Goal: Task Accomplishment & Management: Complete application form

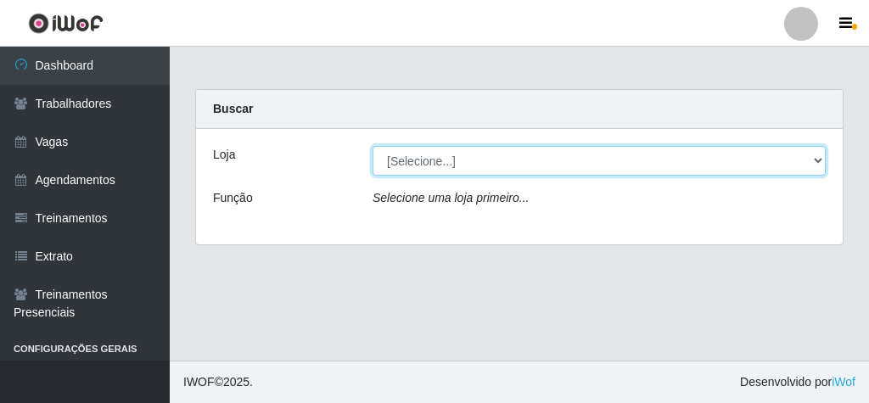
click at [500, 153] on select "[Selecione...] Rede Econômico - Malvinas Rede Econômico - Prata" at bounding box center [598, 161] width 453 height 30
select select "194"
click at [372, 146] on select "[Selecione...] Rede Econômico - Malvinas Rede Econômico - Prata" at bounding box center [598, 161] width 453 height 30
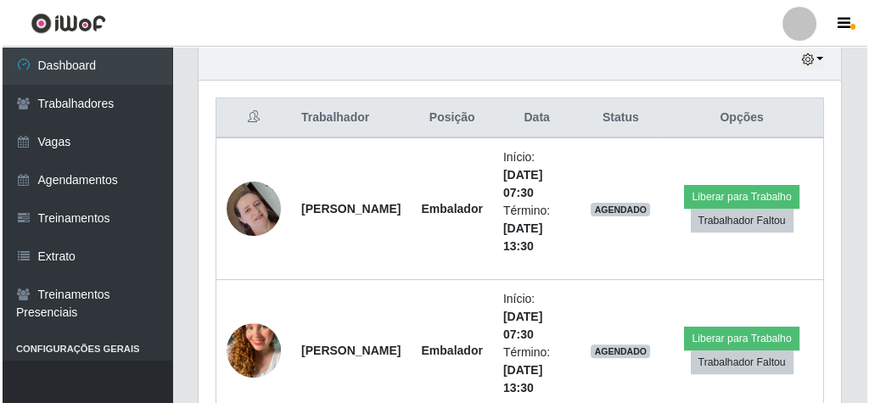
scroll to position [679, 0]
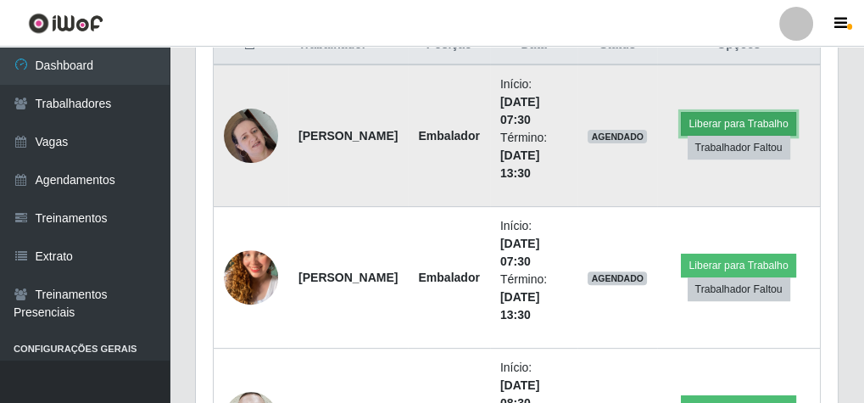
click at [734, 118] on button "Liberar para Trabalho" at bounding box center [738, 124] width 115 height 24
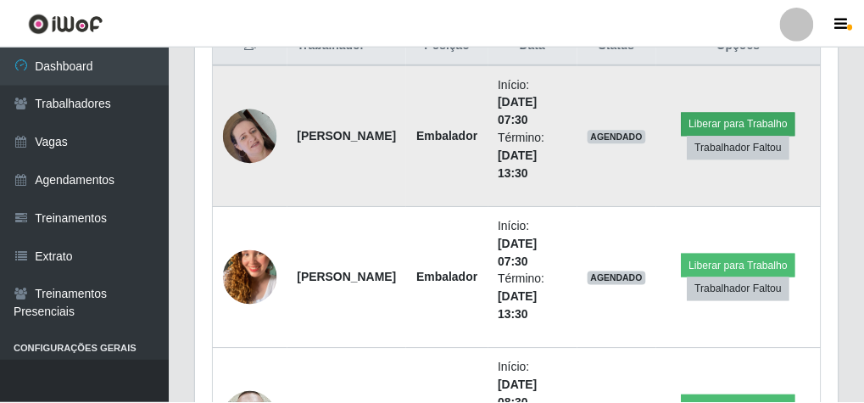
scroll to position [351, 636]
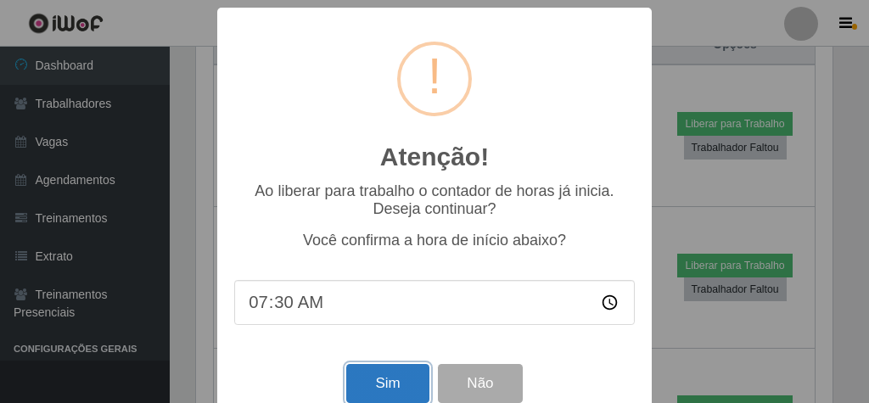
click at [399, 377] on button "Sim" at bounding box center [387, 384] width 82 height 40
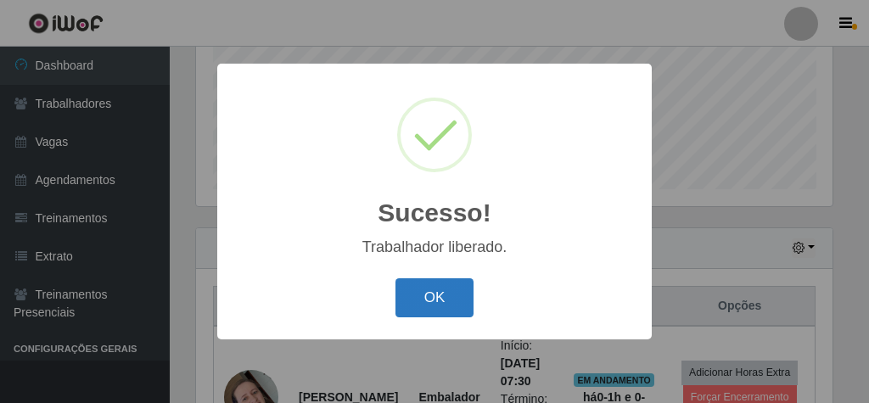
click at [422, 295] on button "OK" at bounding box center [434, 298] width 79 height 40
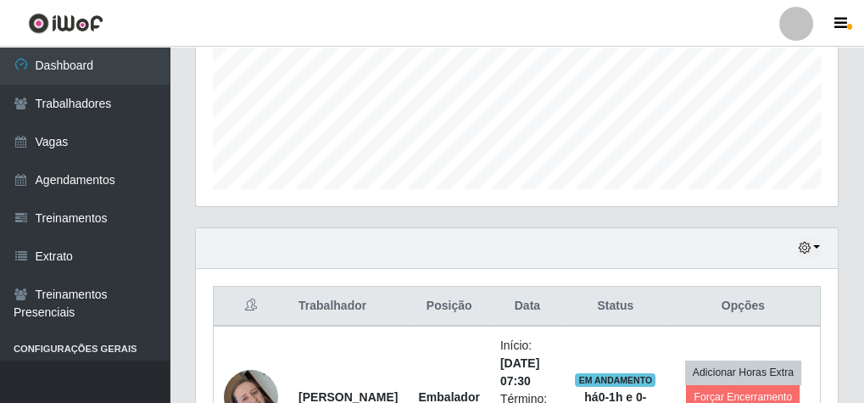
scroll to position [621, 0]
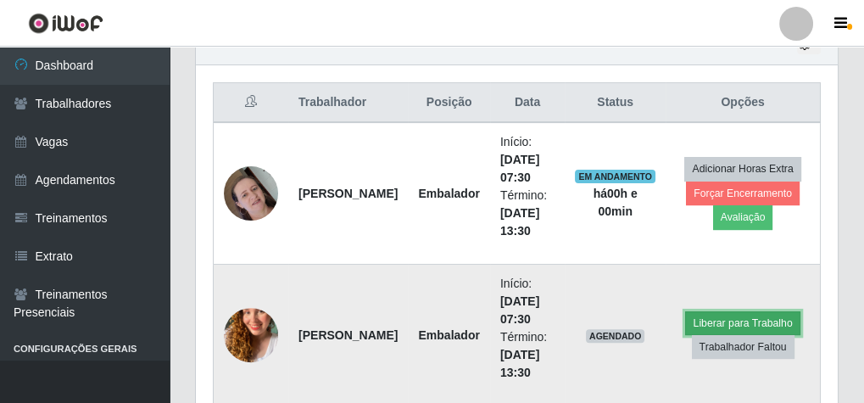
click at [751, 321] on button "Liberar para Trabalho" at bounding box center [742, 323] width 115 height 24
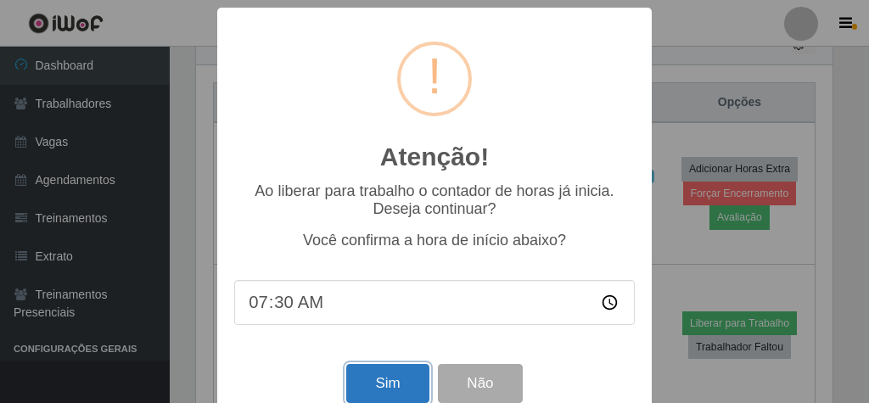
click at [404, 372] on button "Sim" at bounding box center [387, 384] width 82 height 40
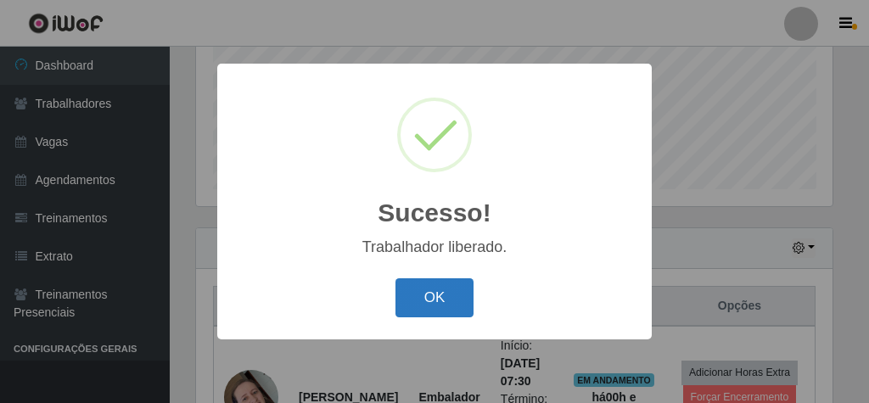
click at [427, 293] on button "OK" at bounding box center [434, 298] width 79 height 40
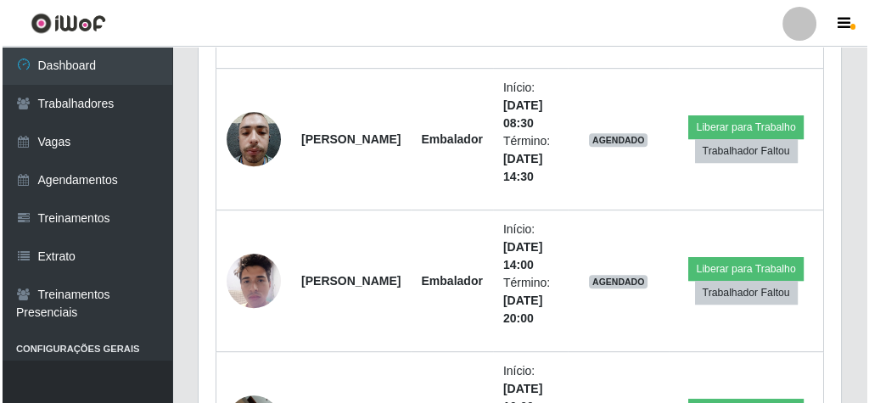
scroll to position [960, 0]
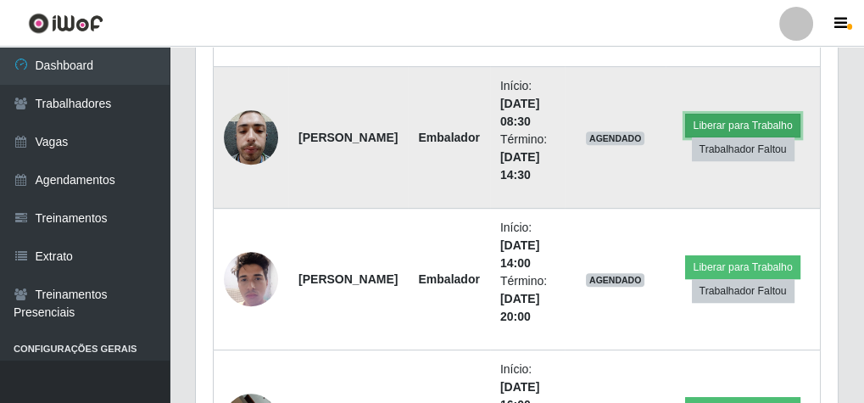
click at [747, 117] on button "Liberar para Trabalho" at bounding box center [742, 126] width 115 height 24
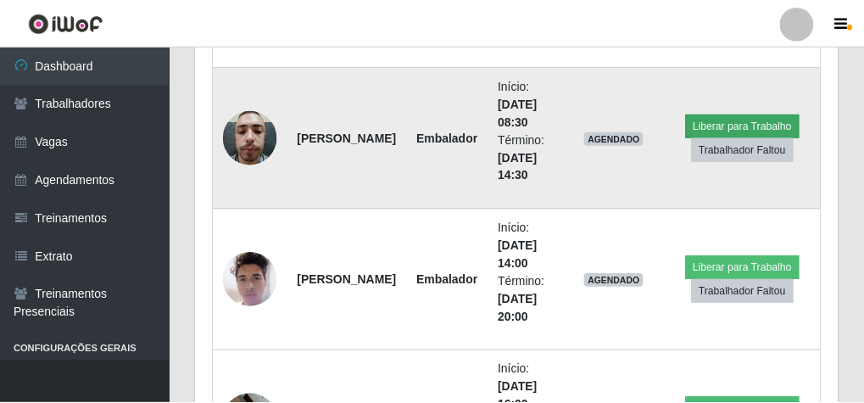
scroll to position [351, 636]
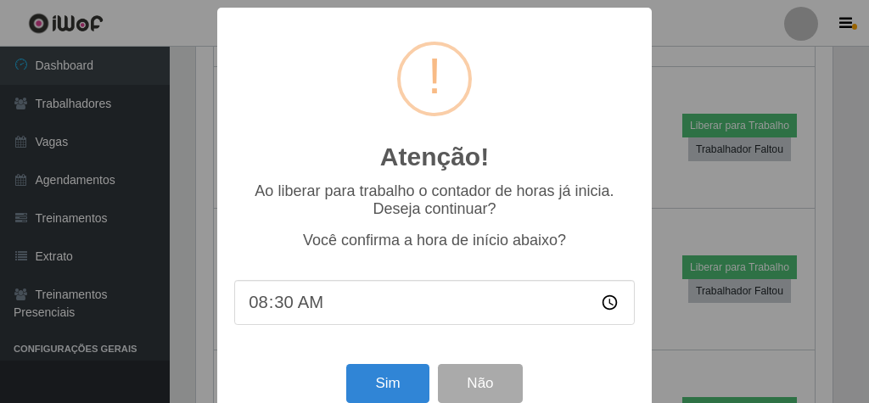
click at [284, 312] on input "08:30" at bounding box center [434, 302] width 400 height 45
type input "08:00"
click at [383, 392] on button "Sim" at bounding box center [387, 384] width 82 height 40
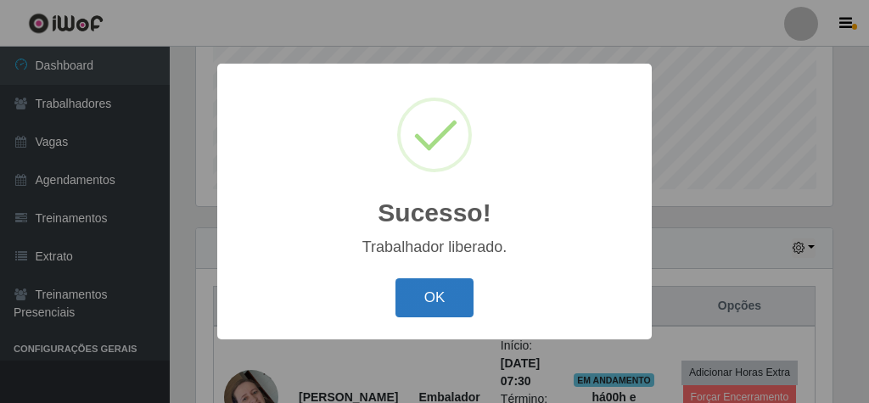
click at [439, 303] on button "OK" at bounding box center [434, 298] width 79 height 40
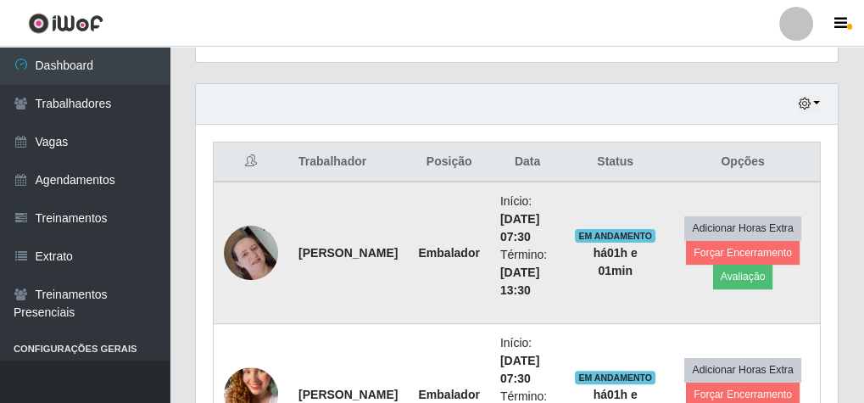
scroll to position [377, 0]
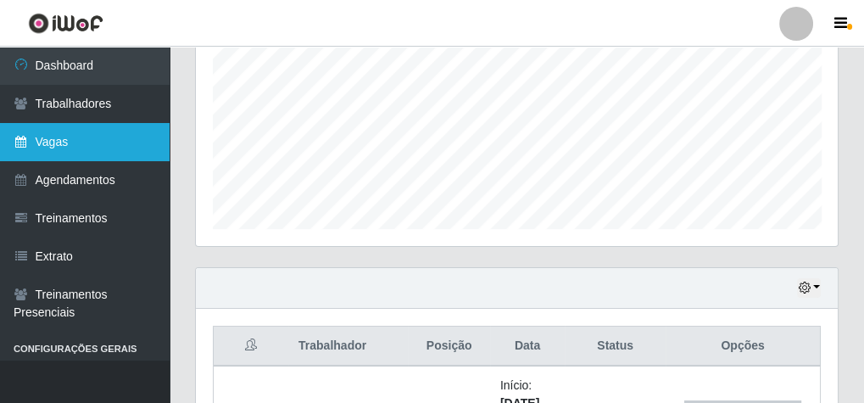
click at [109, 145] on link "Vagas" at bounding box center [85, 142] width 170 height 38
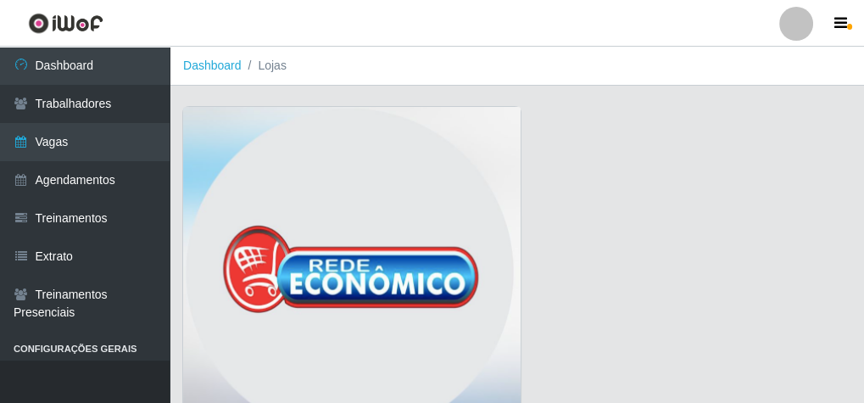
click at [295, 165] on img at bounding box center [352, 276] width 338 height 339
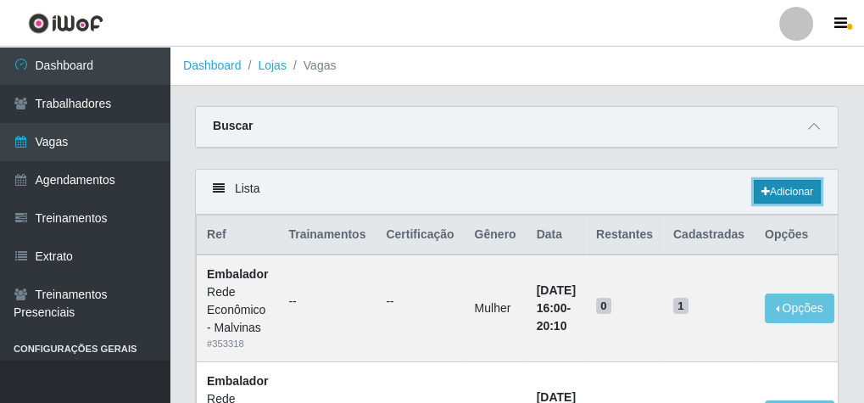
click at [767, 183] on link "Adicionar" at bounding box center [787, 192] width 67 height 24
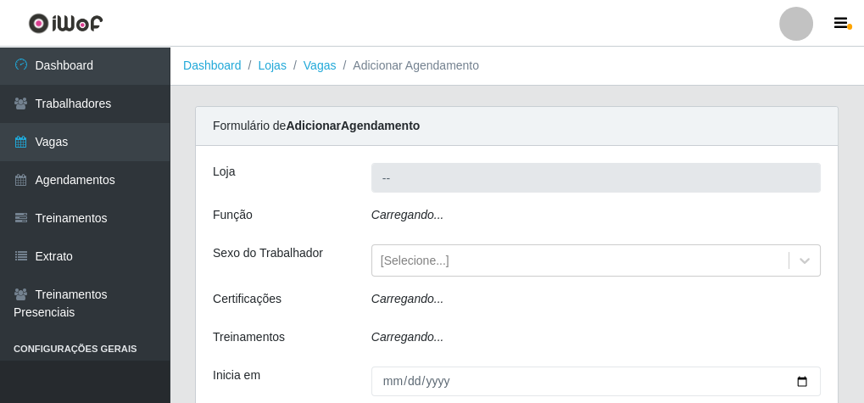
type input "Rede Econômico - Malvinas"
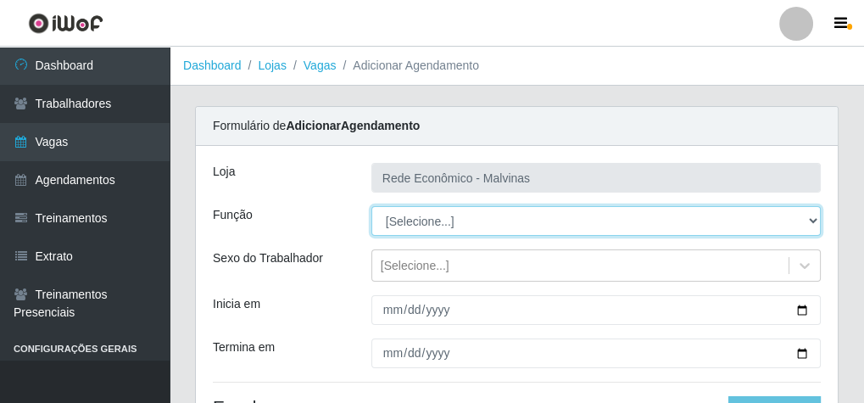
click at [431, 225] on select "[Selecione...] Embalador Embalador + Embalador ++ Operador de Caixa Operador de…" at bounding box center [597, 221] width 450 height 30
select select "1"
click at [372, 206] on select "[Selecione...] Embalador Embalador + Embalador ++ Operador de Caixa Operador de…" at bounding box center [597, 221] width 450 height 30
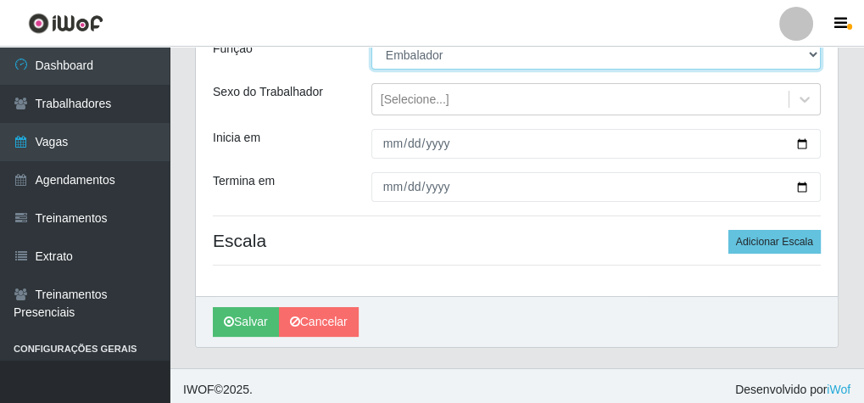
scroll to position [171, 0]
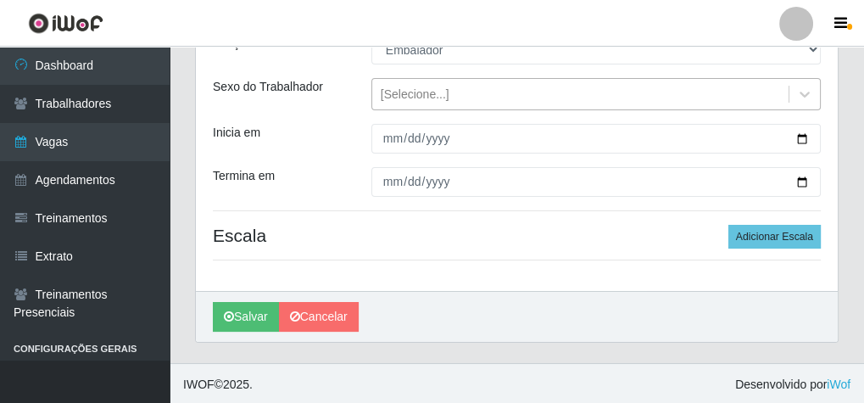
click at [388, 98] on div "[Selecione...]" at bounding box center [415, 95] width 69 height 18
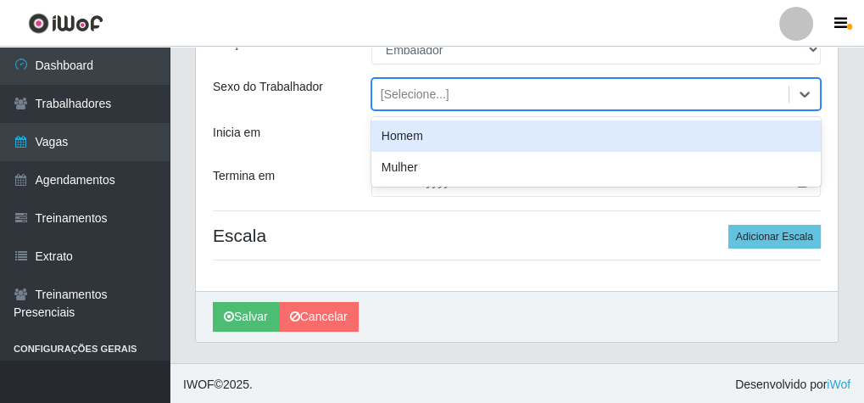
click at [406, 140] on div "Homem" at bounding box center [597, 135] width 450 height 31
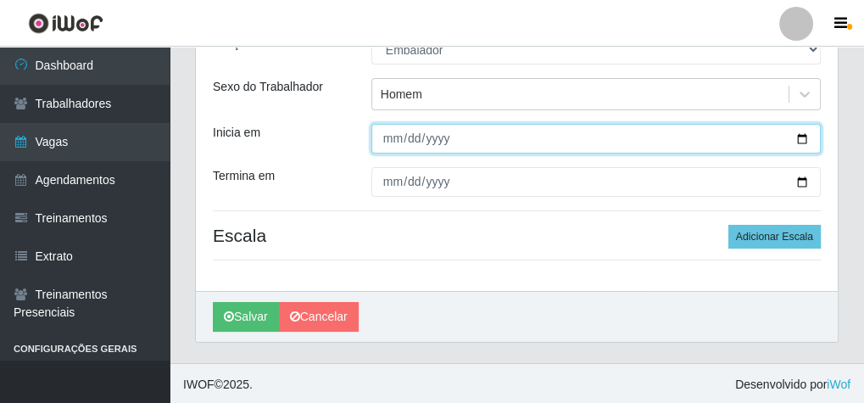
click at [377, 127] on input "Inicia em" at bounding box center [597, 139] width 450 height 30
type input "[DATE]"
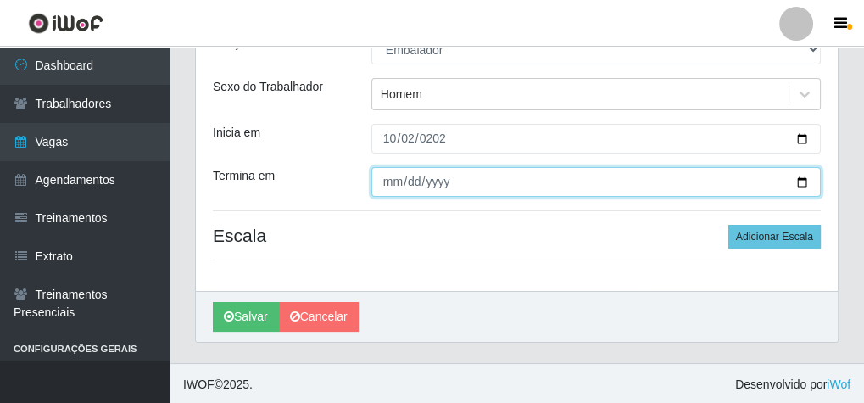
click at [390, 176] on input "Termina em" at bounding box center [597, 182] width 450 height 30
type input "[DATE]"
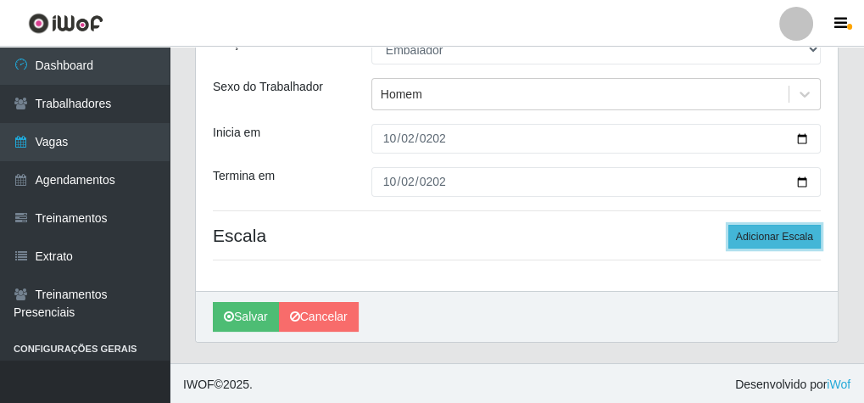
click at [806, 225] on button "Adicionar Escala" at bounding box center [775, 237] width 92 height 24
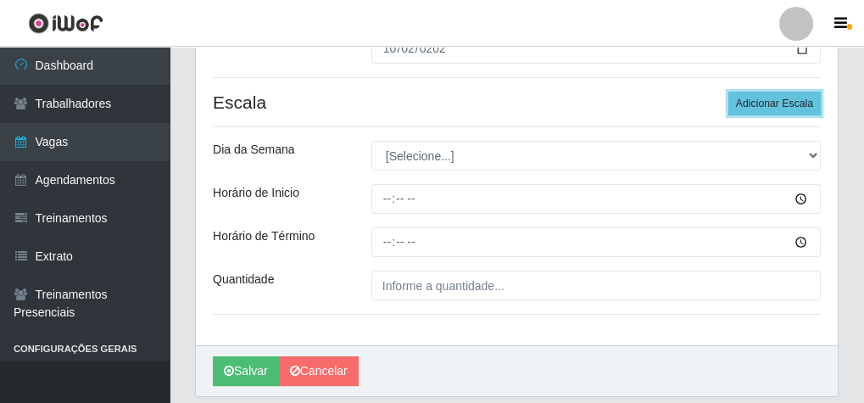
scroll to position [307, 0]
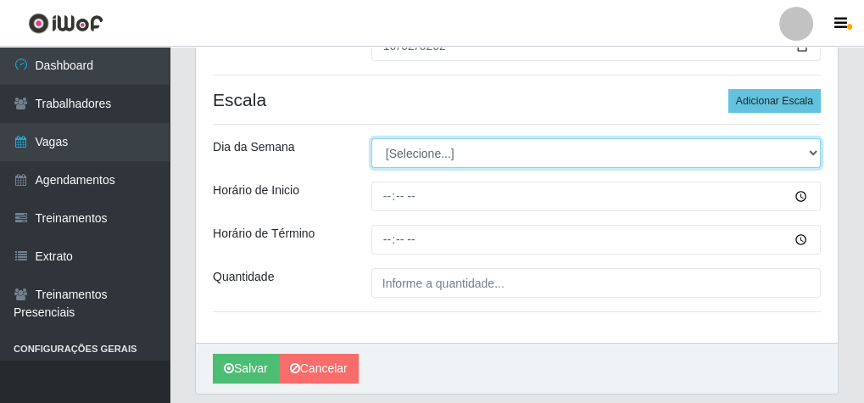
click at [429, 143] on select "[Selecione...] Segunda Terça Quarta Quinta Sexta Sábado Domingo" at bounding box center [597, 153] width 450 height 30
select select "4"
click at [372, 138] on select "[Selecione...] Segunda Terça Quarta Quinta Sexta Sábado Domingo" at bounding box center [597, 153] width 450 height 30
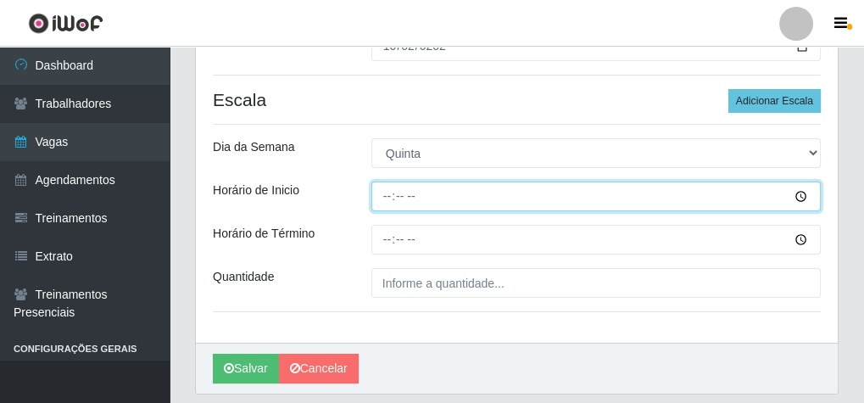
click at [386, 198] on input "Horário de Inicio" at bounding box center [597, 197] width 450 height 30
type input "14:00"
drag, startPoint x: 384, startPoint y: 208, endPoint x: 384, endPoint y: 242, distance: 33.9
click at [384, 235] on div "Loja Rede Econômico - Malvinas Função [Selecione...] Embalador Embalador + Emba…" at bounding box center [517, 91] width 642 height 504
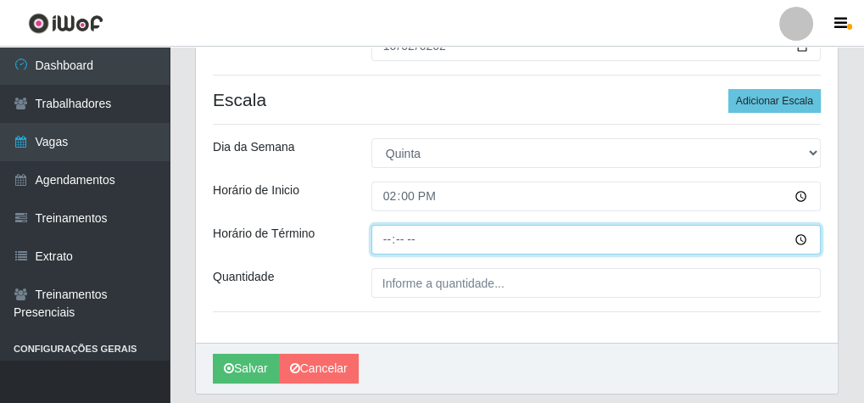
click at [384, 243] on input "Horário de Término" at bounding box center [597, 240] width 450 height 30
type input "20:00"
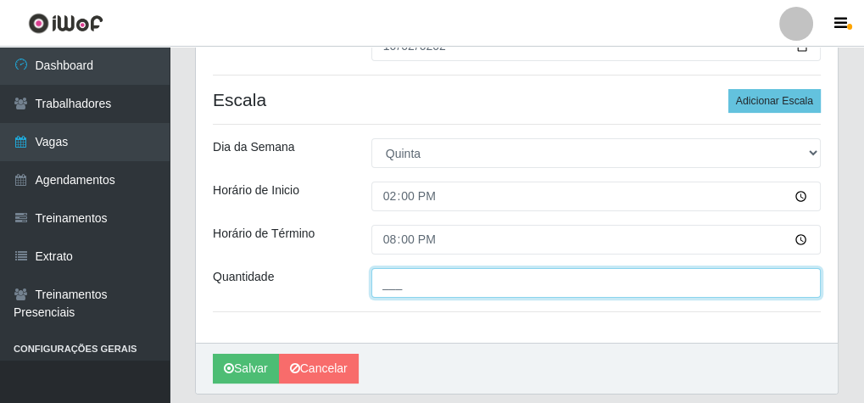
click at [398, 277] on input "___" at bounding box center [597, 283] width 450 height 30
type input "1__"
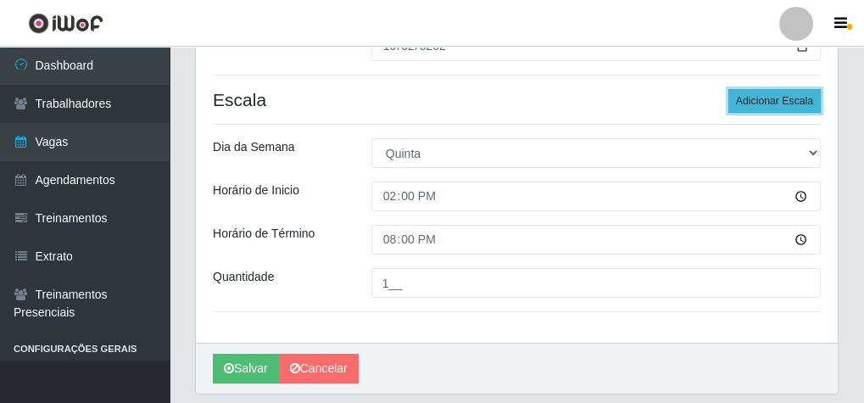
click at [793, 98] on button "Adicionar Escala" at bounding box center [775, 101] width 92 height 24
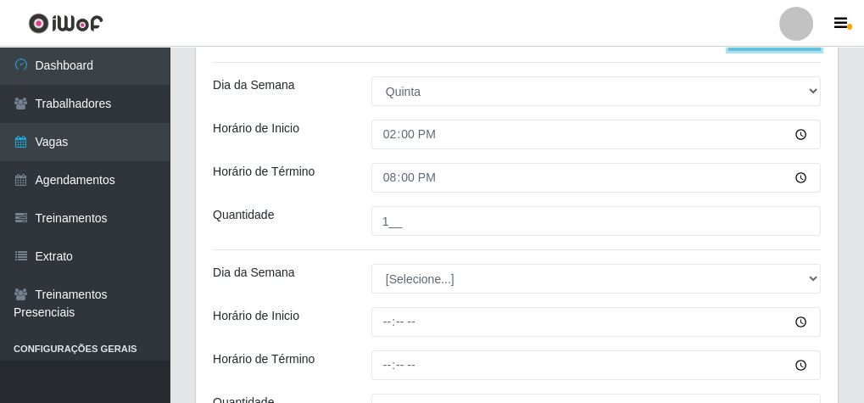
scroll to position [511, 0]
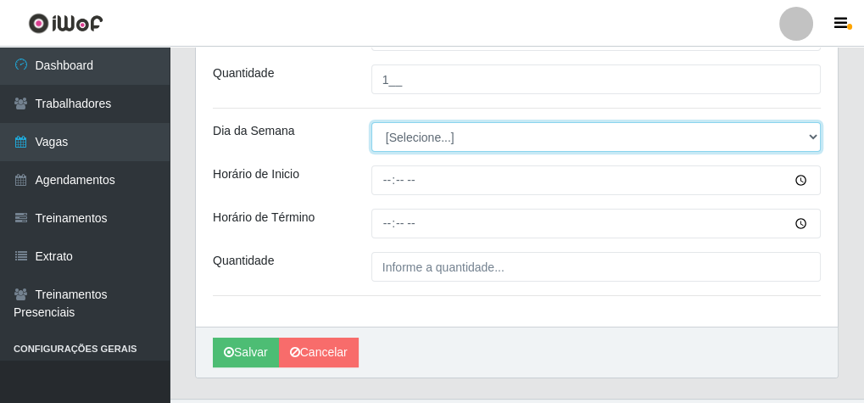
drag, startPoint x: 408, startPoint y: 137, endPoint x: 408, endPoint y: 148, distance: 10.2
click at [408, 137] on select "[Selecione...] Segunda Terça Quarta Quinta Sexta Sábado Domingo" at bounding box center [597, 137] width 450 height 30
select select "4"
click at [372, 122] on select "[Selecione...] Segunda Terça Quarta Quinta Sexta Sábado Domingo" at bounding box center [597, 137] width 450 height 30
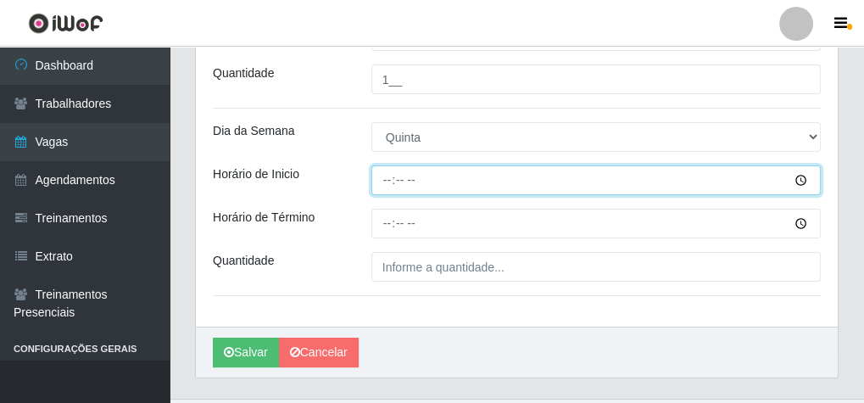
click at [387, 167] on input "Horário de Inicio" at bounding box center [597, 180] width 450 height 30
type input "15:00"
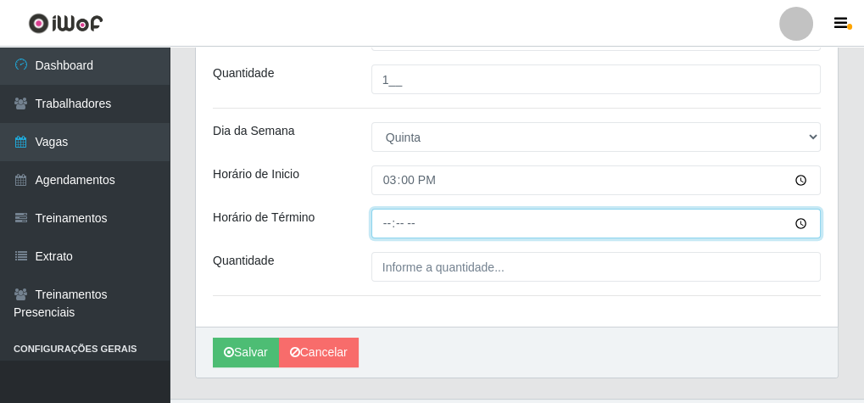
click at [381, 217] on input "Horário de Término" at bounding box center [597, 224] width 450 height 30
type input "20:10"
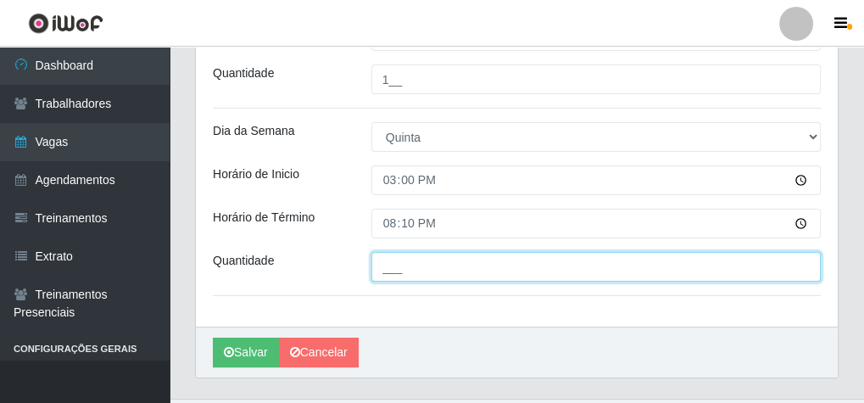
click at [400, 258] on input "___" at bounding box center [597, 267] width 450 height 30
type input "1__"
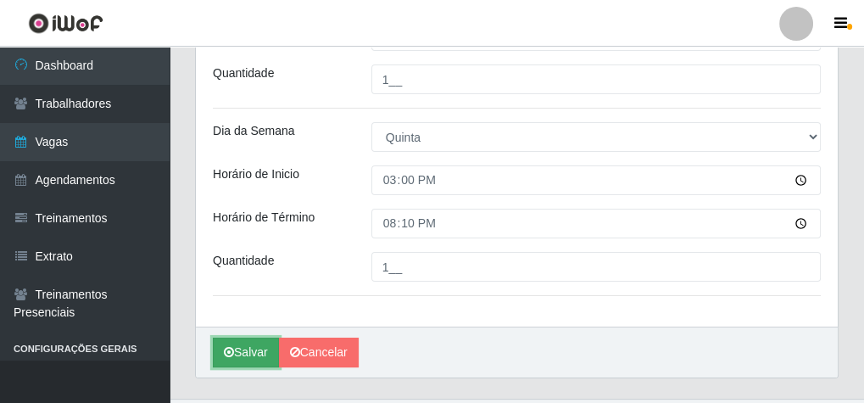
click at [258, 343] on button "Salvar" at bounding box center [246, 353] width 66 height 30
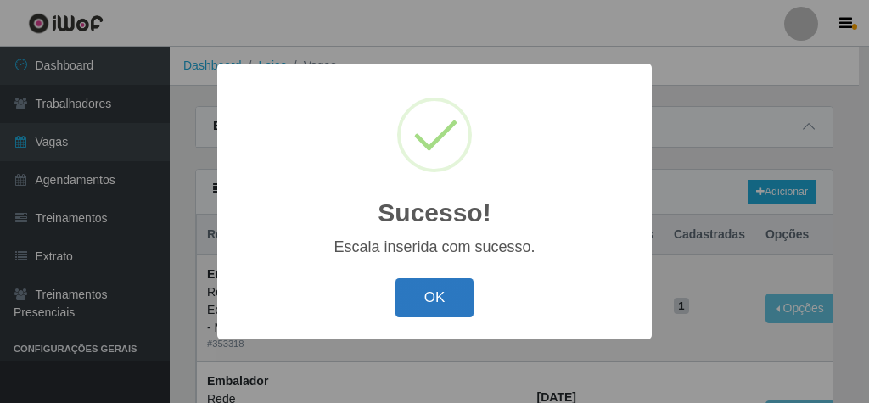
click at [436, 306] on button "OK" at bounding box center [434, 298] width 79 height 40
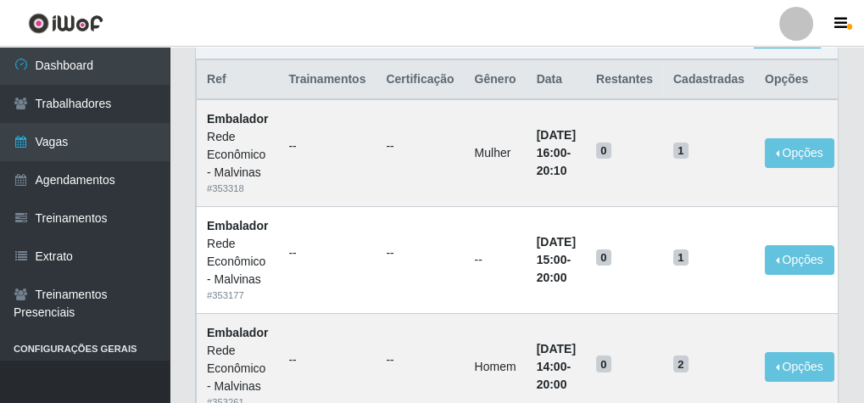
scroll to position [136, 0]
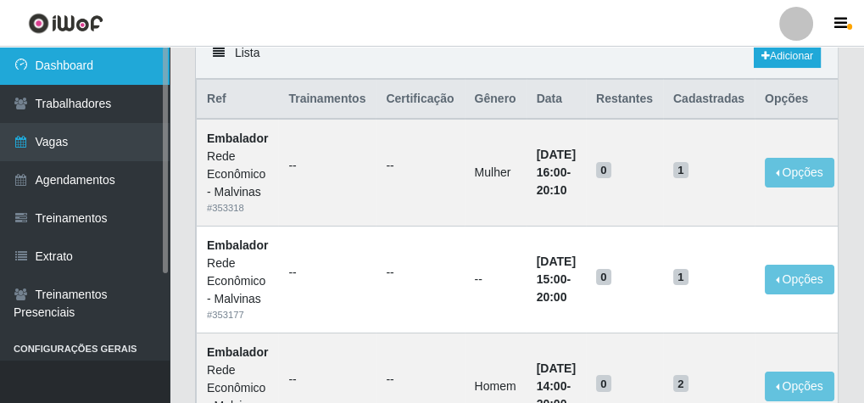
click at [118, 72] on link "Dashboard" at bounding box center [85, 66] width 170 height 38
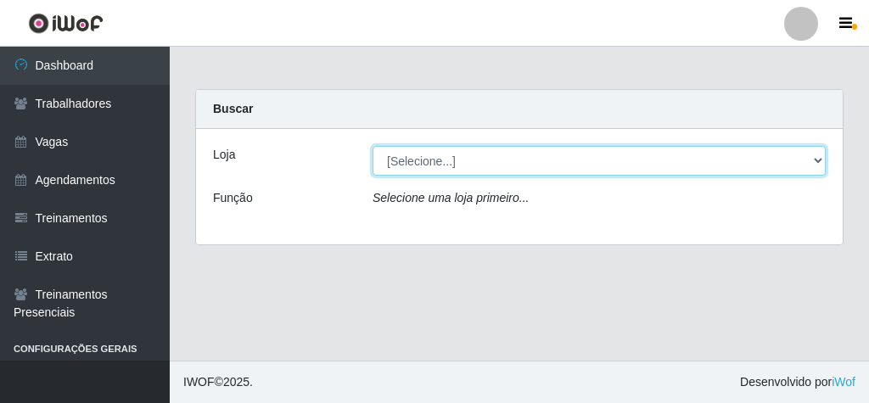
click at [399, 160] on select "[Selecione...] Rede Econômico - Malvinas Rede Econômico - Prata" at bounding box center [598, 161] width 453 height 30
select select "194"
click at [372, 146] on select "[Selecione...] Rede Econômico - Malvinas Rede Econômico - Prata" at bounding box center [598, 161] width 453 height 30
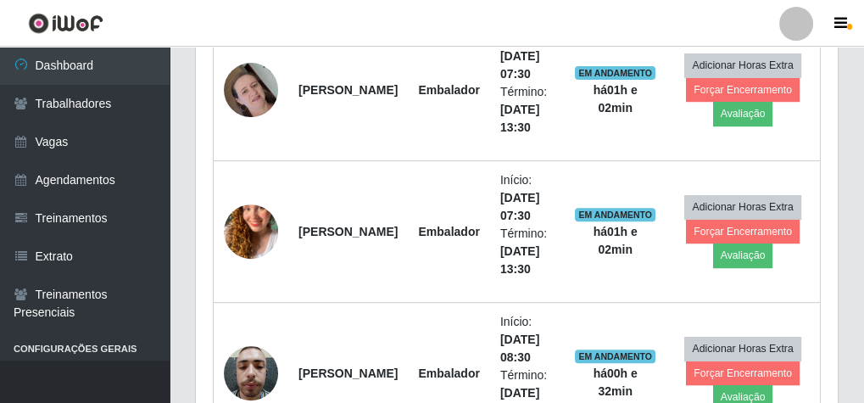
scroll to position [1124, 0]
